Goal: Task Accomplishment & Management: Manage account settings

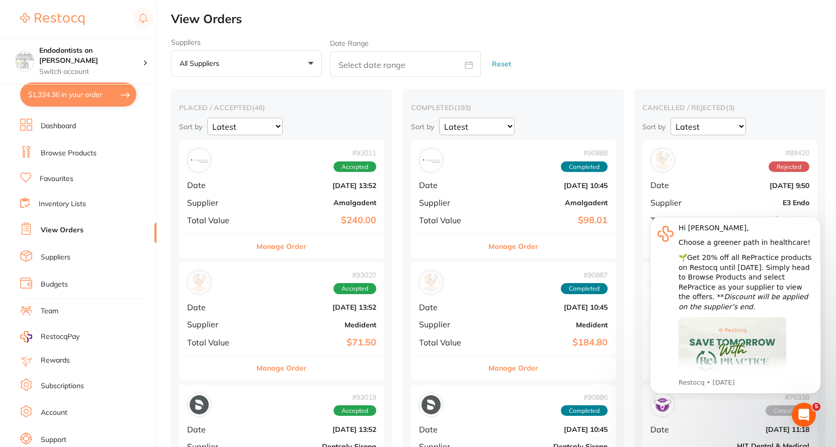
click at [756, 43] on div "Suppliers All suppliers +0 All suppliers AB Orthodontics [PERSON_NAME] Dental A…" at bounding box center [503, 57] width 665 height 39
drag, startPoint x: 153, startPoint y: 230, endPoint x: 153, endPoint y: 242, distance: 11.6
click at [153, 238] on li "View Orders" at bounding box center [88, 230] width 136 height 15
click at [45, 412] on link "Account" at bounding box center [54, 413] width 27 height 10
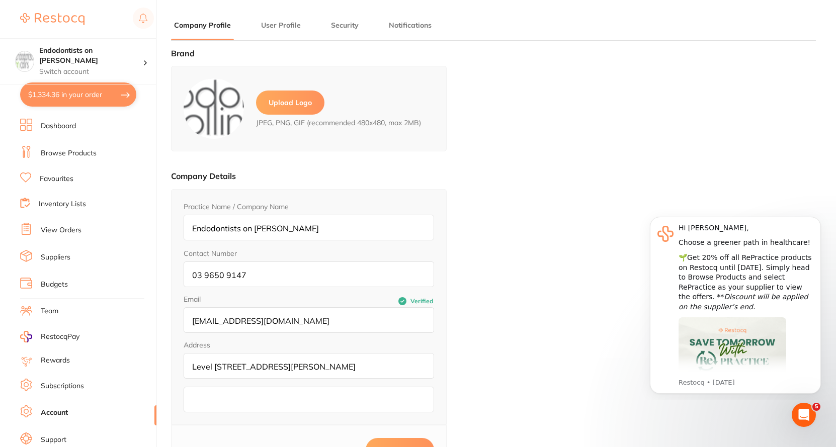
type input "[PERSON_NAME]"
type input "Pincott"
type input "[EMAIL_ADDRESS][DOMAIN_NAME]"
click at [72, 338] on span "RestocqPay" at bounding box center [60, 337] width 39 height 10
click at [58, 129] on link "Dashboard" at bounding box center [58, 126] width 35 height 10
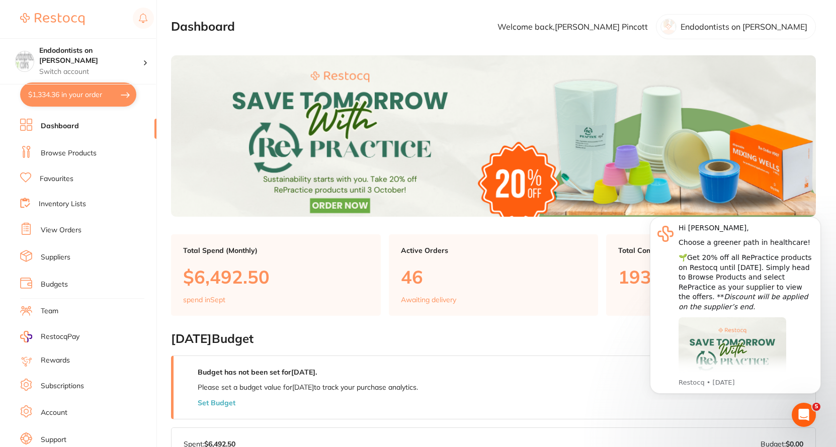
click at [62, 127] on link "Dashboard" at bounding box center [60, 126] width 38 height 10
click at [51, 15] on img at bounding box center [52, 19] width 64 height 12
click at [61, 413] on link "Account" at bounding box center [54, 413] width 27 height 10
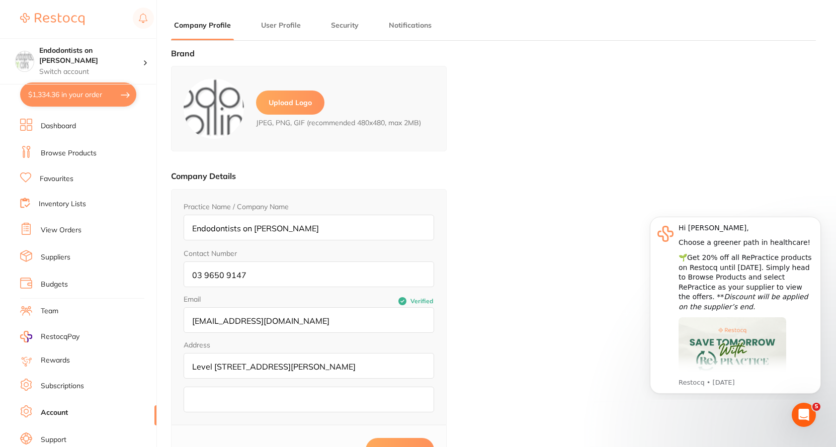
type input "[PERSON_NAME]"
type input "Pincott"
type input "[EMAIL_ADDRESS][DOMAIN_NAME]"
click at [78, 151] on link "Browse Products" at bounding box center [69, 153] width 56 height 10
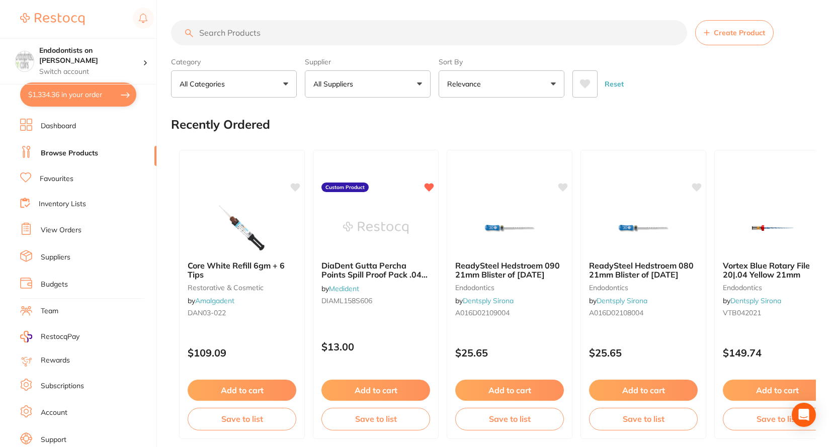
click at [77, 222] on ul "Dashboard Browse Products Favourites Inventory Lists View Orders Suppliers Budg…" at bounding box center [88, 292] width 136 height 347
